Goal: Information Seeking & Learning: Learn about a topic

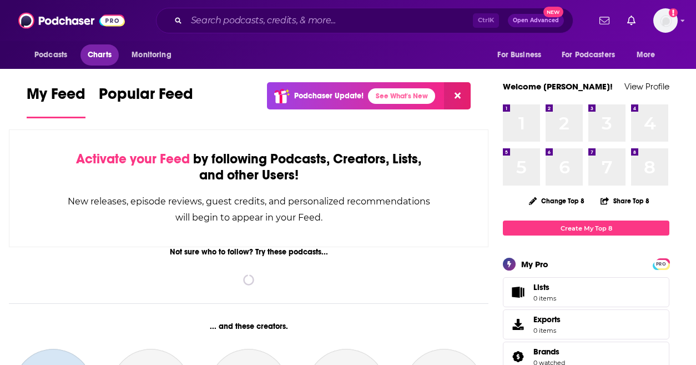
click at [94, 52] on span "Charts" at bounding box center [100, 55] width 24 height 16
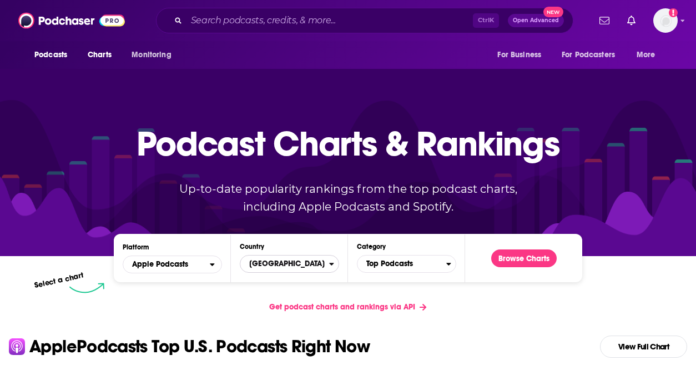
click at [320, 266] on span "[GEOGRAPHIC_DATA]" at bounding box center [284, 263] width 89 height 19
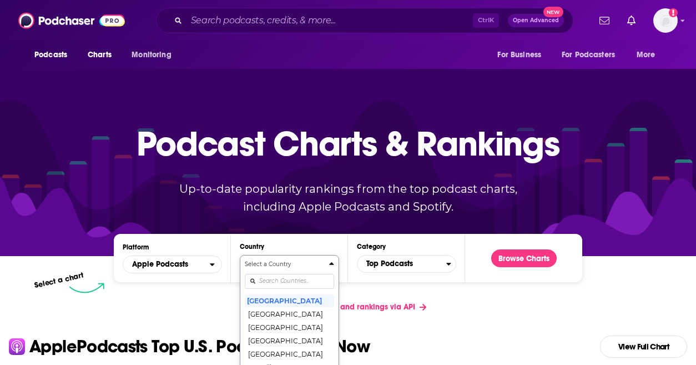
click at [304, 277] on div "Select a Country United States Afghanistan Albania Algeria Angola Anguilla Anti…" at bounding box center [289, 318] width 89 height 117
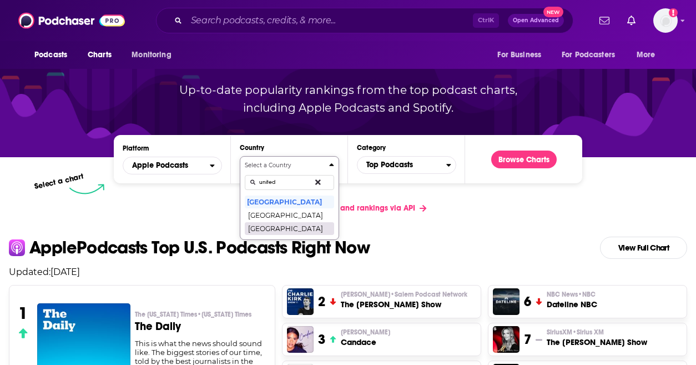
type input "united"
click at [305, 233] on button "[GEOGRAPHIC_DATA]" at bounding box center [289, 227] width 89 height 13
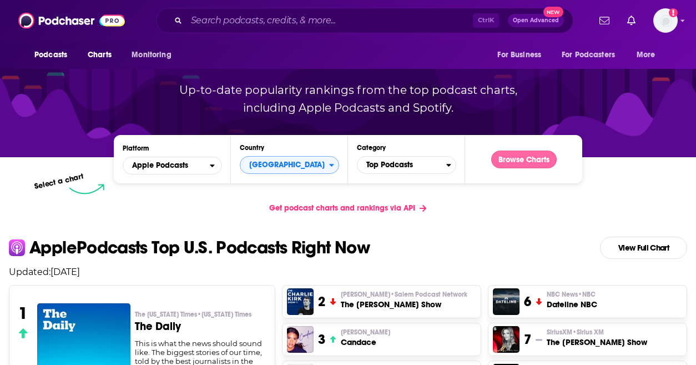
click at [531, 164] on button "Browse Charts" at bounding box center [524, 159] width 66 height 18
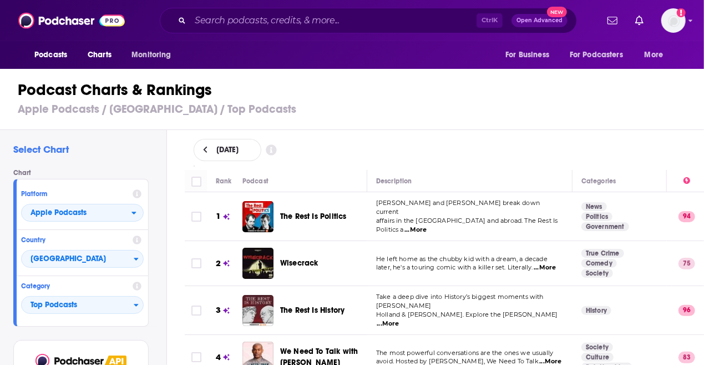
click at [309, 213] on span "The Rest Is Politics" at bounding box center [313, 215] width 66 height 9
click at [289, 258] on span "Wisecrack" at bounding box center [299, 262] width 38 height 9
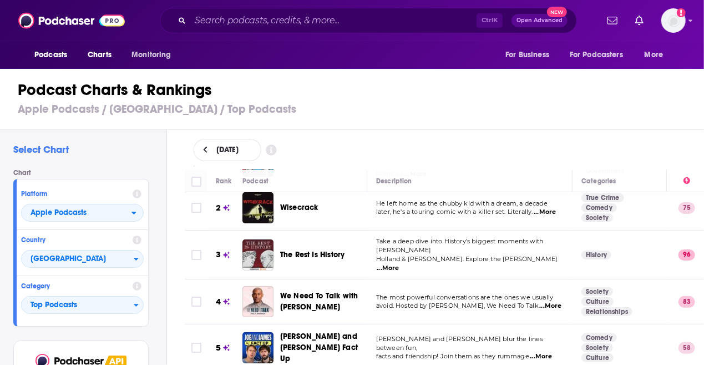
click at [304, 296] on div "Podcasts Charts Monitoring Ctrl K Open Advanced New For Business For Podcasters…" at bounding box center [352, 182] width 704 height 365
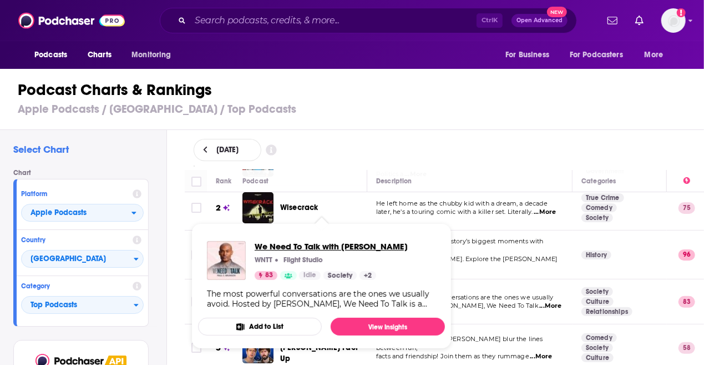
click at [293, 246] on span "We Need To Talk with Paul C. Brunson" at bounding box center [331, 246] width 153 height 11
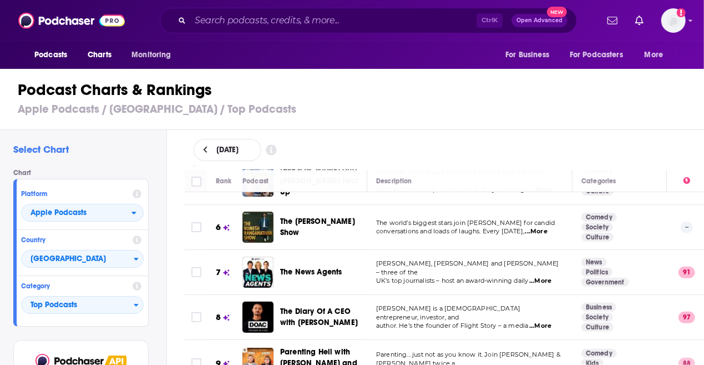
scroll to position [278, 0]
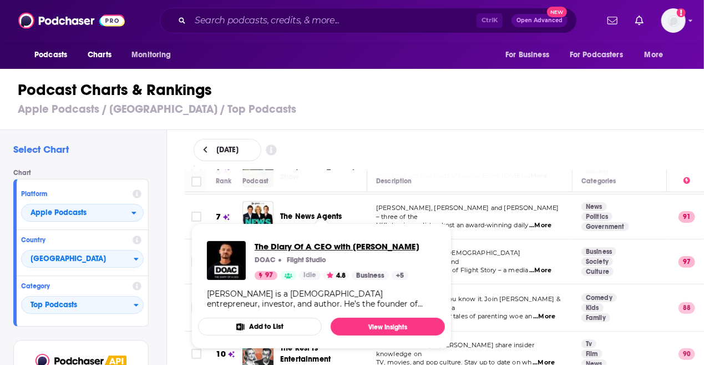
click at [330, 249] on span "The Diary Of A CEO with Steven Bartlett" at bounding box center [337, 246] width 165 height 11
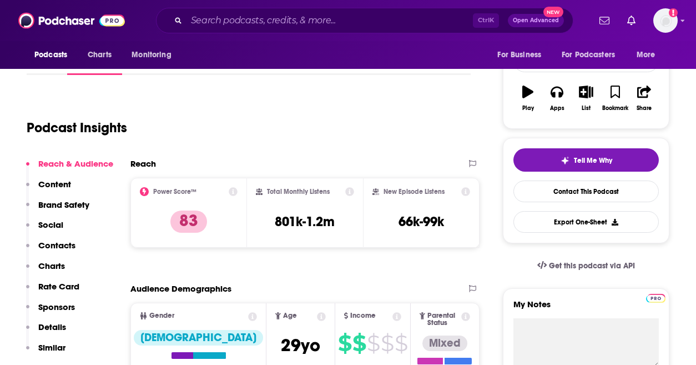
scroll to position [222, 0]
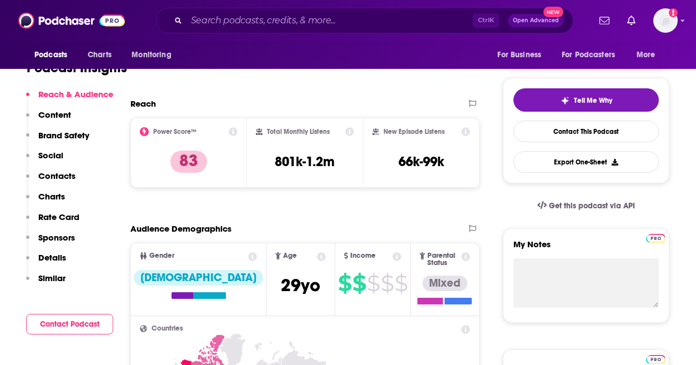
click at [424, 81] on div "Podcast Insights" at bounding box center [244, 61] width 435 height 57
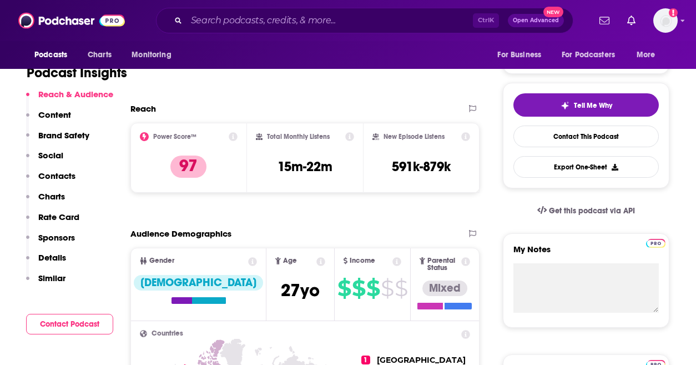
scroll to position [222, 0]
